Goal: Task Accomplishment & Management: Use online tool/utility

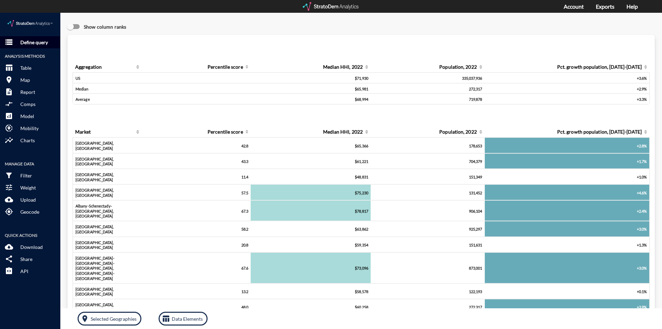
click p "Define query"
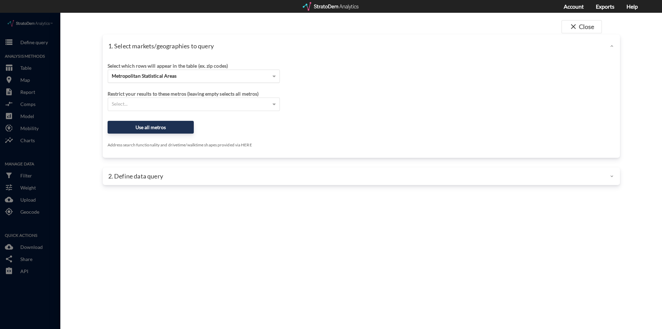
click span "Metropolitan Statistical Areas"
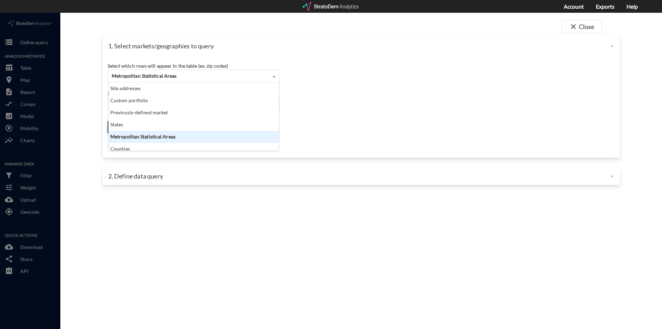
scroll to position [62, 166]
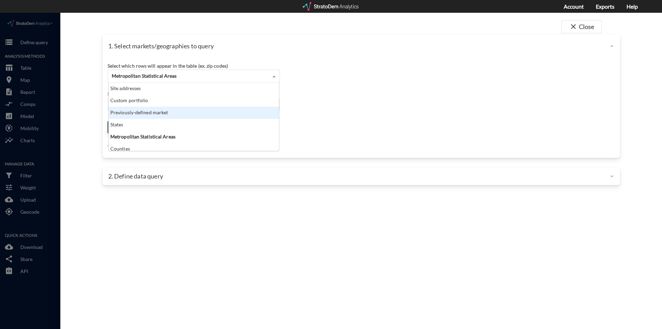
click div "Previously-defined market"
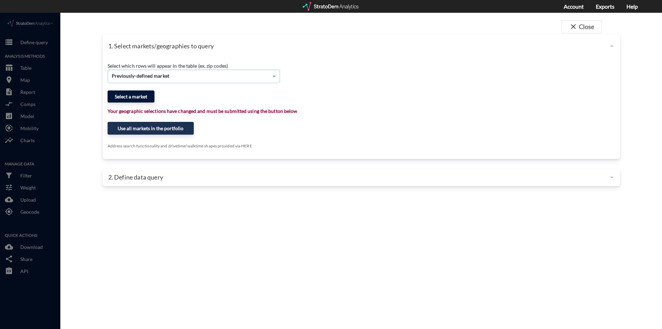
click button "Select a market"
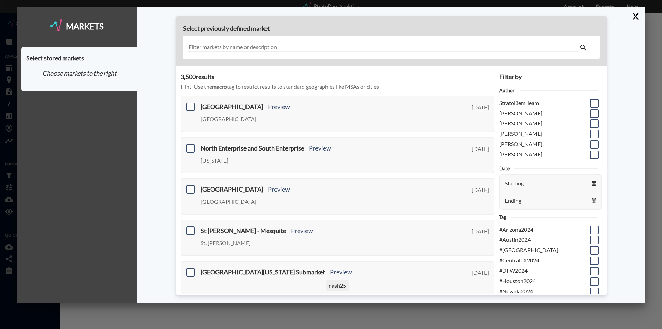
scroll to position [34, 0]
click at [590, 246] on span at bounding box center [594, 247] width 9 height 9
click at [594, 244] on input "checkbox" at bounding box center [594, 244] width 0 height 0
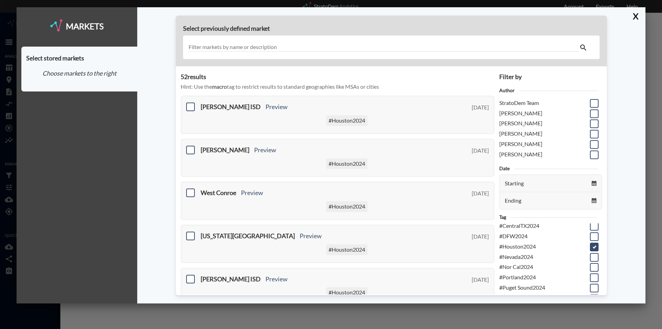
click at [227, 43] on input "text" at bounding box center [384, 47] width 392 height 9
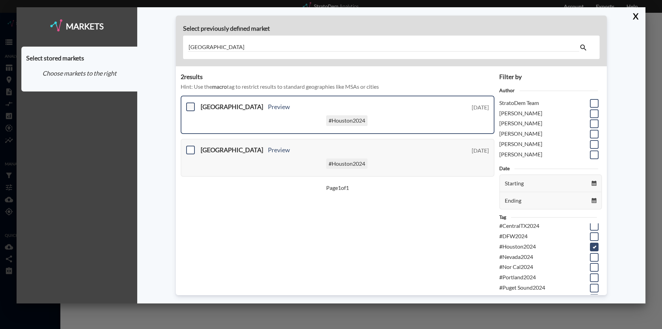
type input "[GEOGRAPHIC_DATA]"
click at [188, 106] on span at bounding box center [190, 106] width 9 height 9
click at [190, 104] on input "checkbox" at bounding box center [190, 104] width 0 height 0
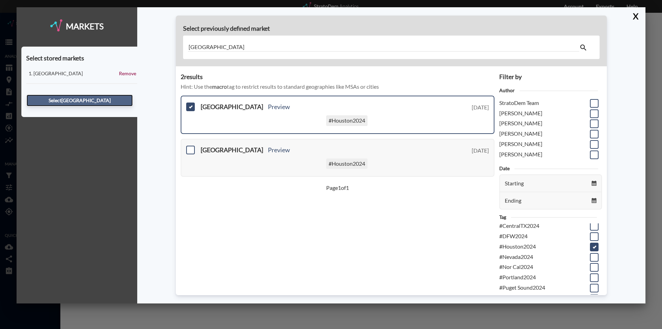
click at [73, 103] on button "Select [GEOGRAPHIC_DATA]" at bounding box center [80, 101] width 106 height 12
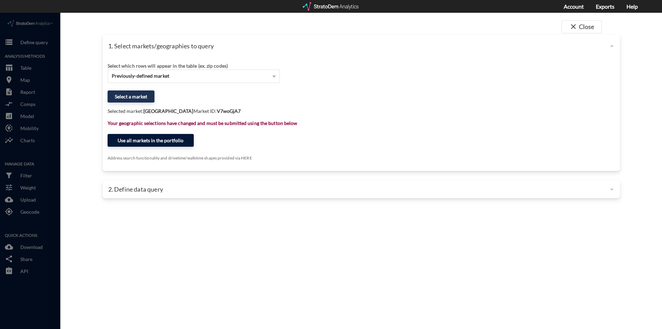
click button "Use all markets in the portfolio"
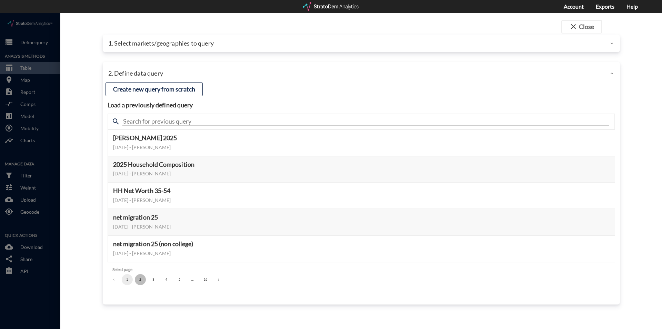
click button "2"
click button "5"
click button "6"
click button "7"
click button "8"
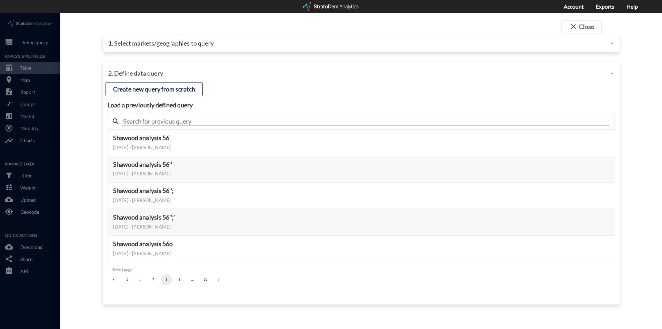
click button "9"
click button "10"
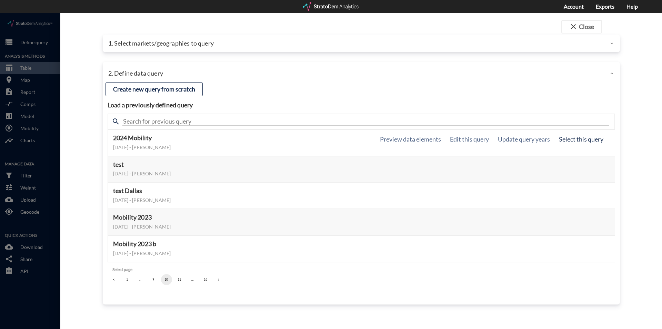
click button "Select this query"
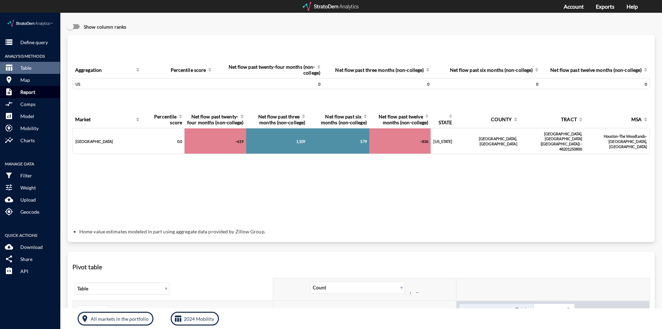
click p "Report"
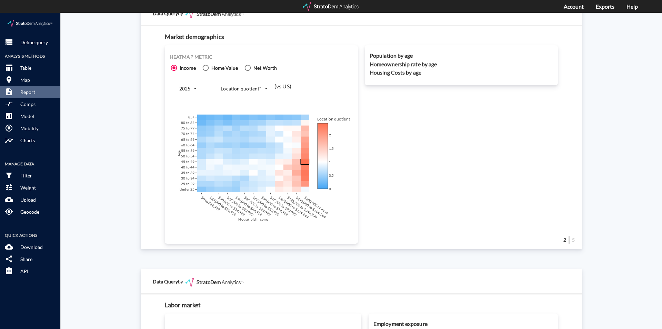
scroll to position [414, 0]
click body "/vantagepoint/us/-1 storage Define query Analysis Methods table_chart Table roo…"
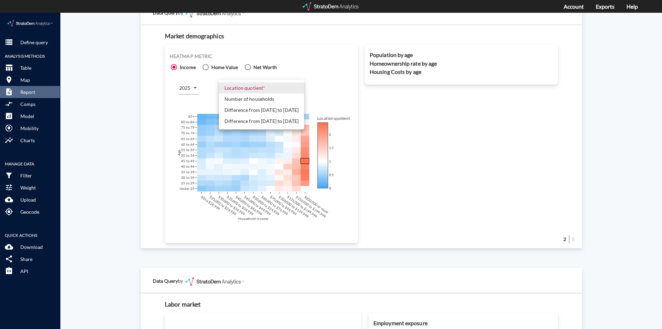
click li "Number of households"
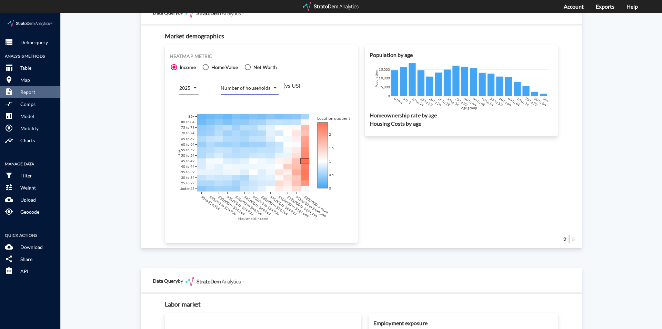
click div "Heatmap metric Income Home Value Net Worth 2025 2025 Number of households COUNT…"
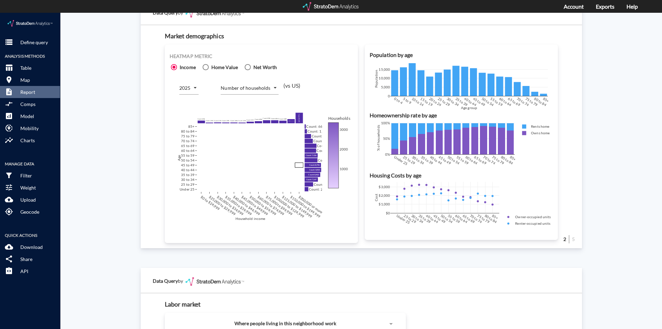
click body "/vantagepoint/us/-1 storage Define query Analysis Methods table_chart Table roo…"
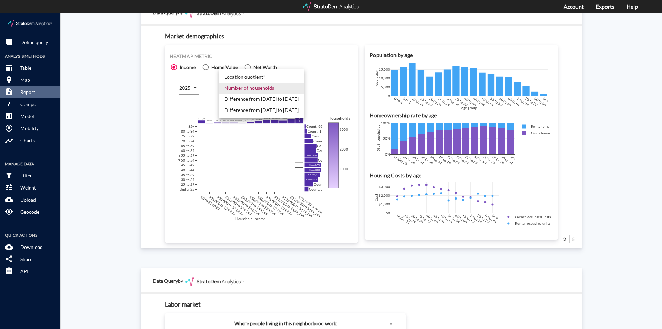
click li "Difference from [DATE] to [DATE]"
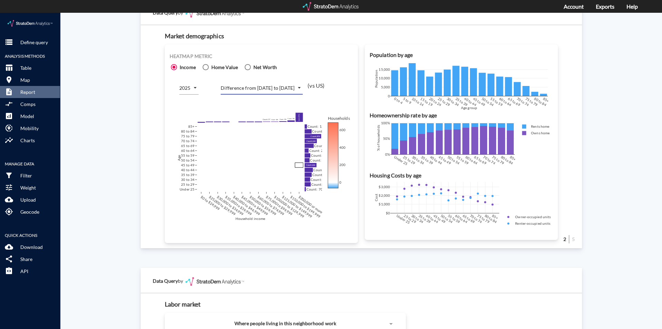
click div "Site report Generate a site report for a given location, (optionally) benchmark…"
drag, startPoint x: 117, startPoint y: 101, endPoint x: 218, endPoint y: 85, distance: 102.8
click div "Site report Generate a site report for a given location, (optionally) benchmark…"
click body "/vantagepoint/us/-1 storage Define query Analysis Methods table_chart Table roo…"
click li "Number of households"
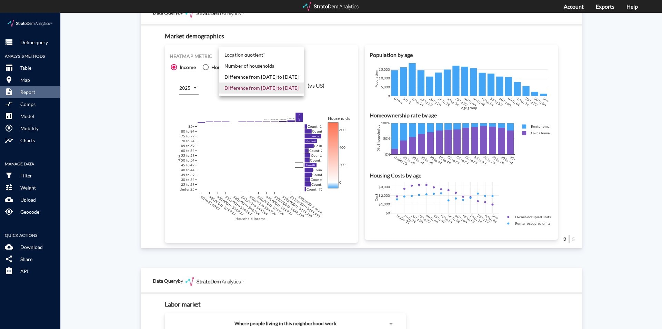
type input "COUNT"
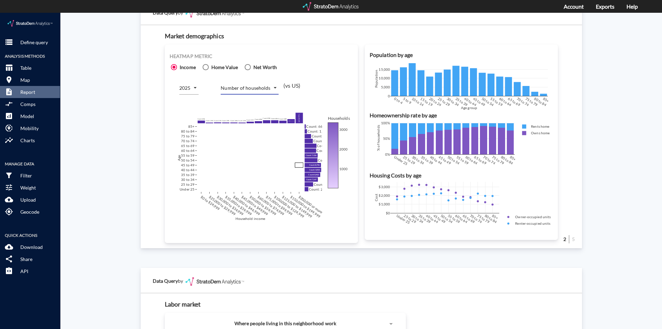
click div "Site report Generate a site report for a given location, (optionally) benchmark…"
drag, startPoint x: 632, startPoint y: 237, endPoint x: 628, endPoint y: 235, distance: 4.6
click div "Site report Generate a site report for a given location, (optionally) benchmark…"
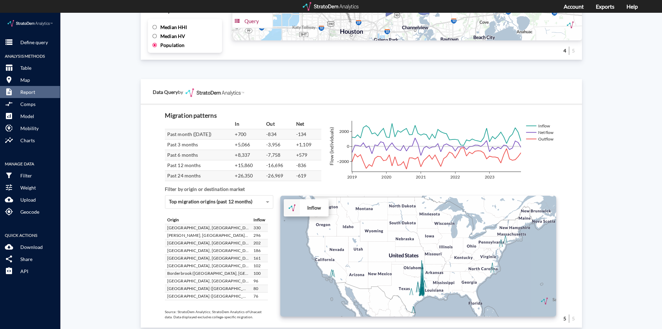
scroll to position [1153, 0]
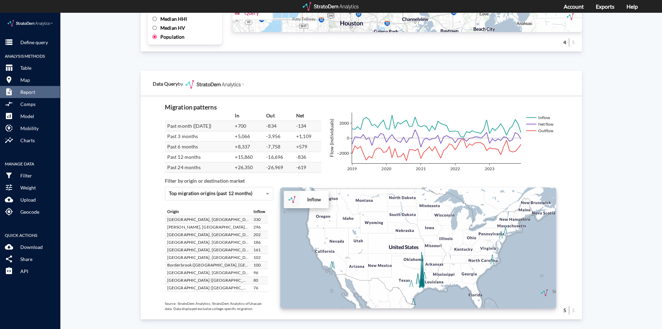
click div "Site report Generate a site report for a given location, (optionally) benchmark…"
